Goal: Task Accomplishment & Management: Complete application form

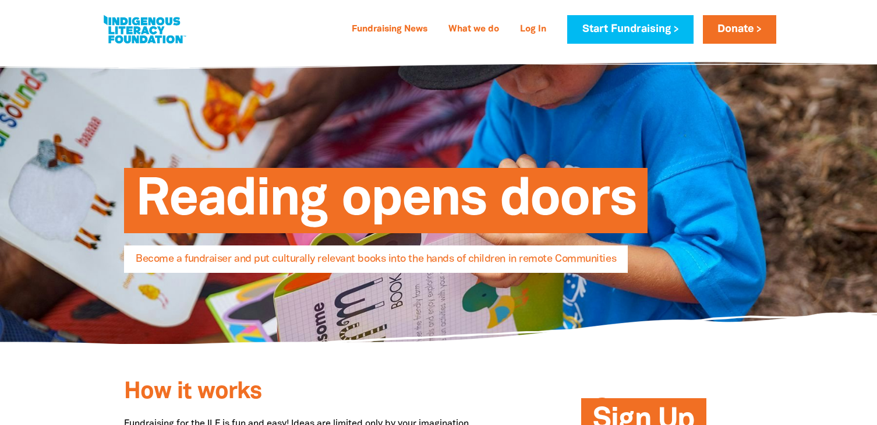
select select "AU"
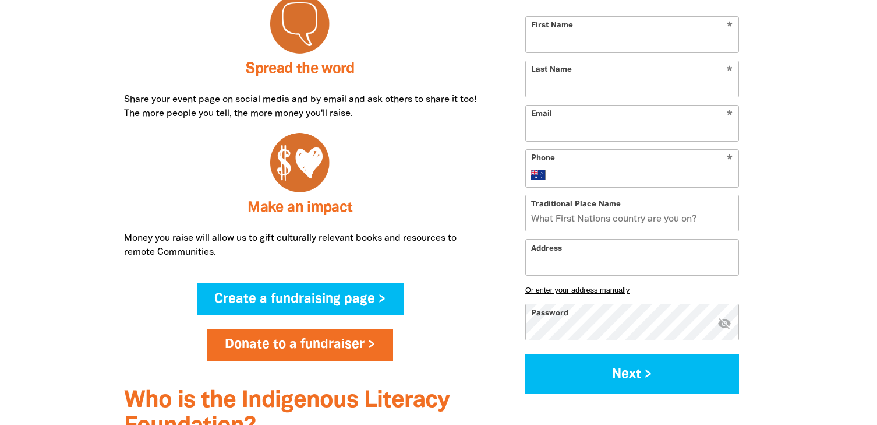
scroll to position [627, 0]
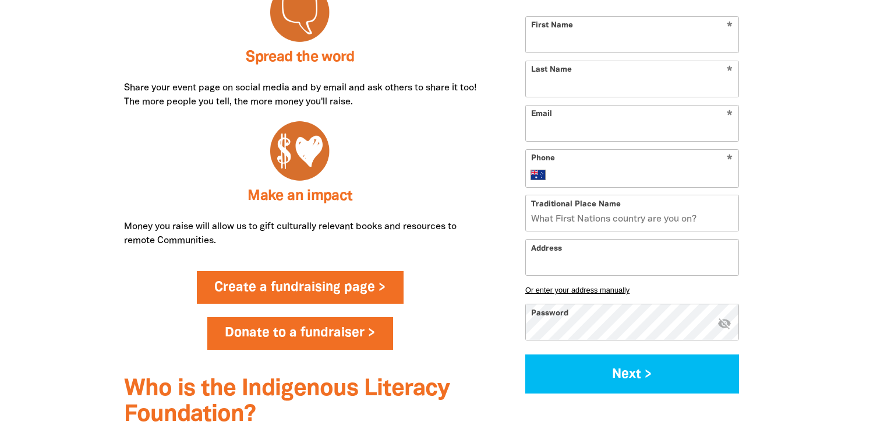
click at [347, 284] on link "Create a fundraising page >" at bounding box center [300, 287] width 207 height 33
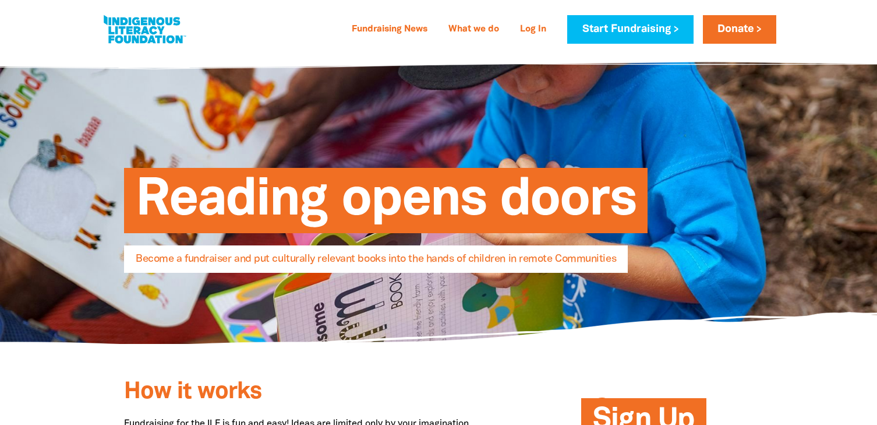
select select "AU"
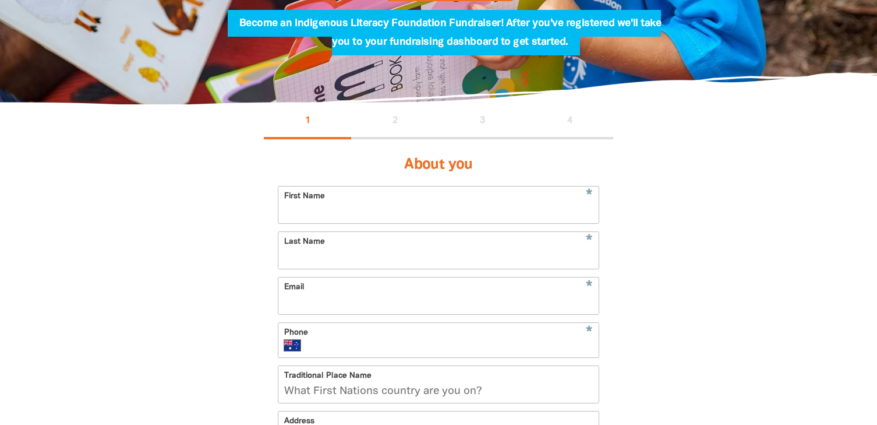
scroll to position [185, 0]
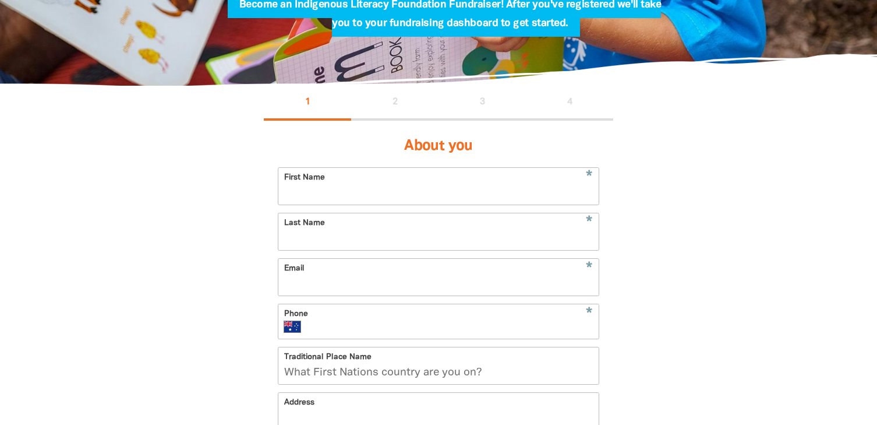
click at [458, 192] on input "First Name" at bounding box center [438, 186] width 320 height 37
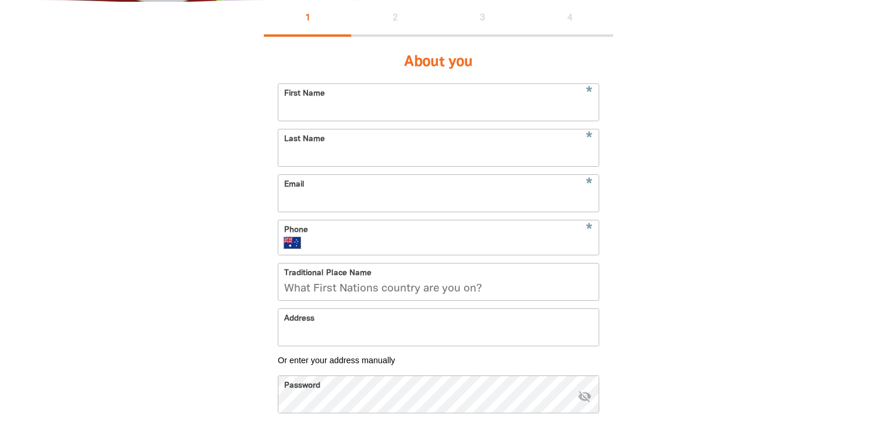
scroll to position [278, 0]
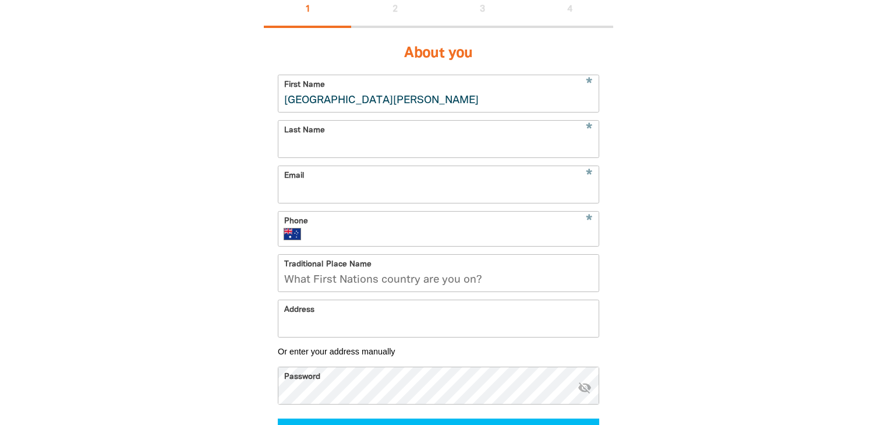
type input "St John Paul College"
click at [486, 146] on input "Last Name" at bounding box center [438, 139] width 320 height 37
click at [414, 101] on input "St John Paul College" at bounding box center [438, 93] width 320 height 37
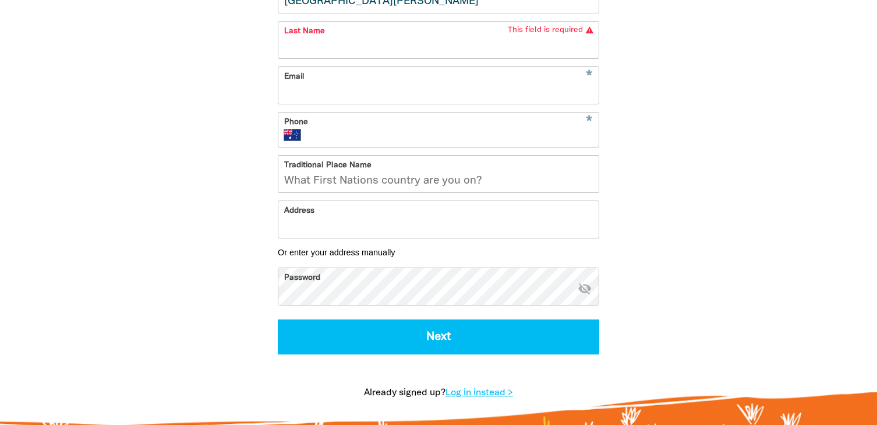
scroll to position [378, 0]
